Goal: Navigation & Orientation: Find specific page/section

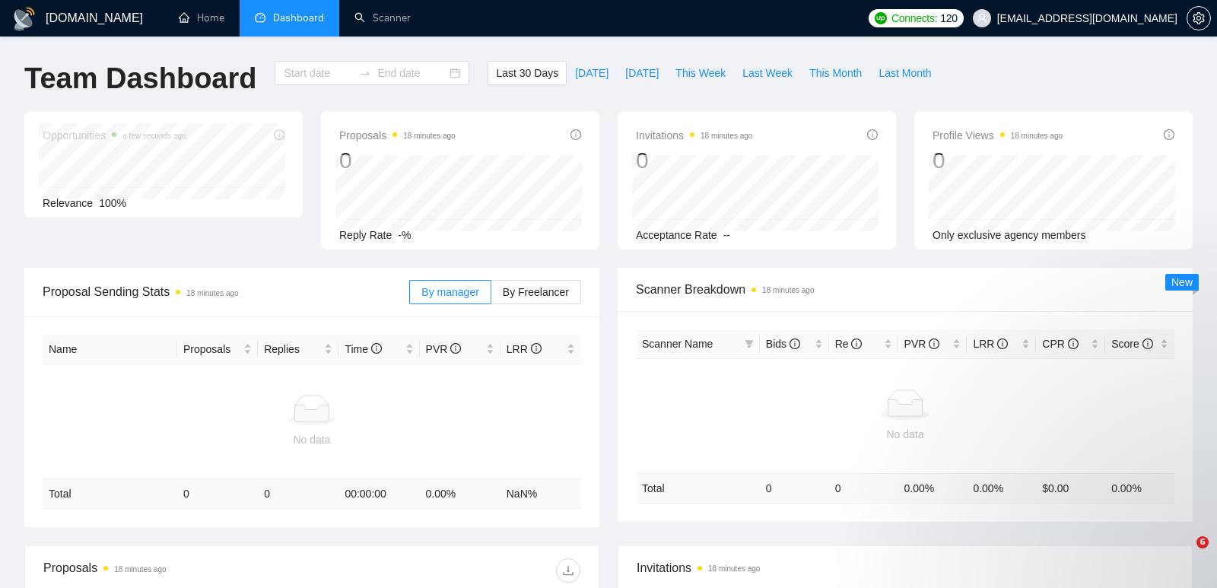
type input "[DATE]"
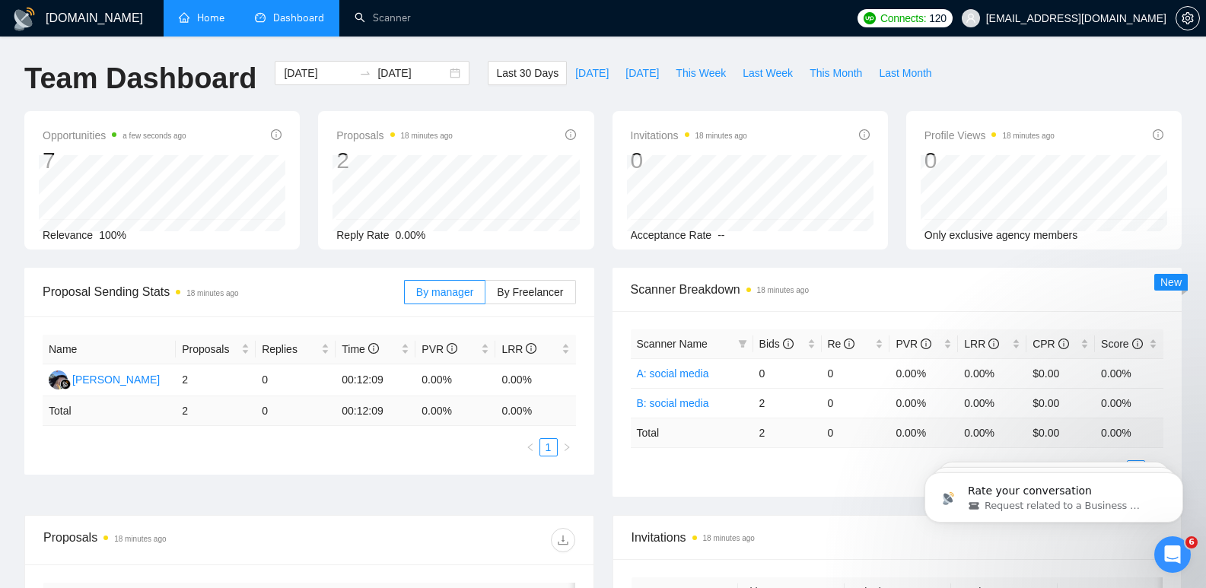
click at [218, 21] on link "Home" at bounding box center [202, 17] width 46 height 13
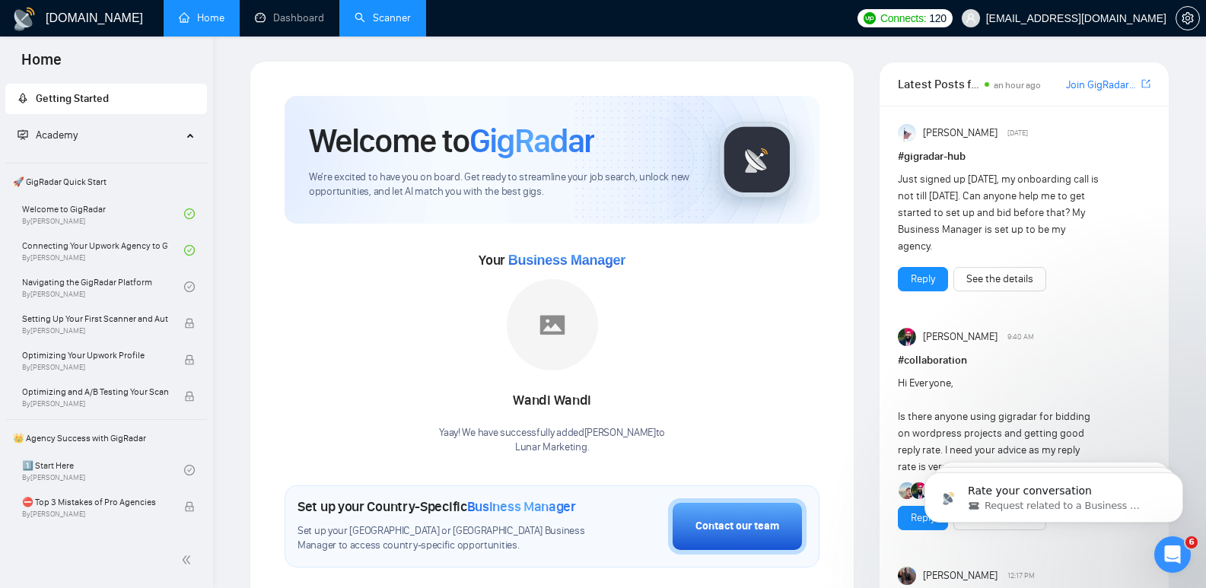
click at [379, 24] on link "Scanner" at bounding box center [382, 17] width 56 height 13
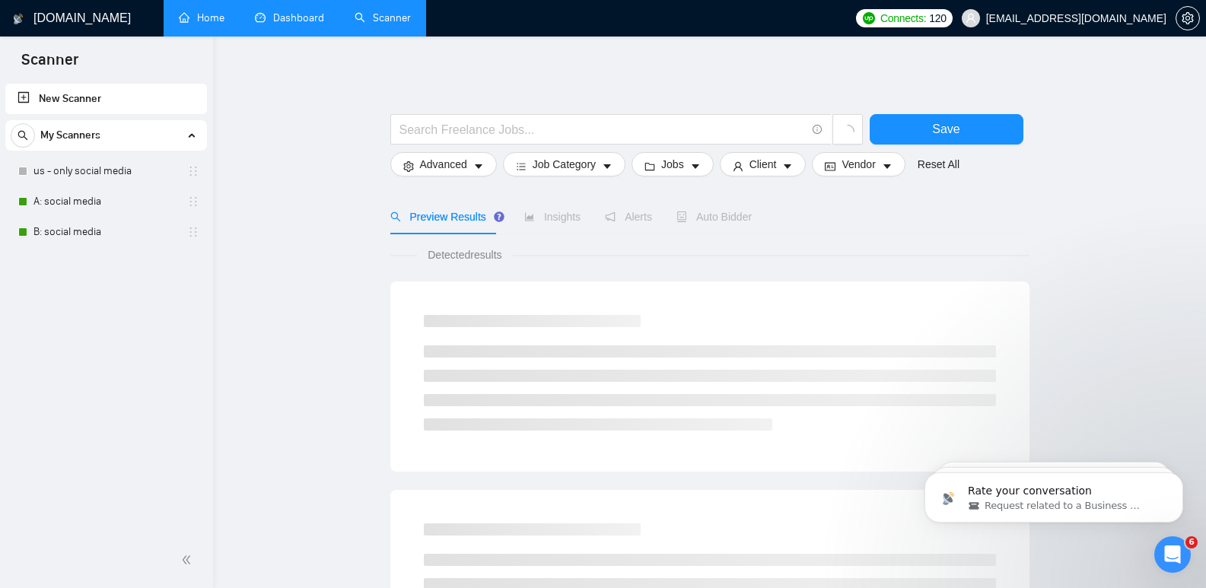
click at [294, 19] on link "Dashboard" at bounding box center [289, 17] width 69 height 13
